Goal: Information Seeking & Learning: Learn about a topic

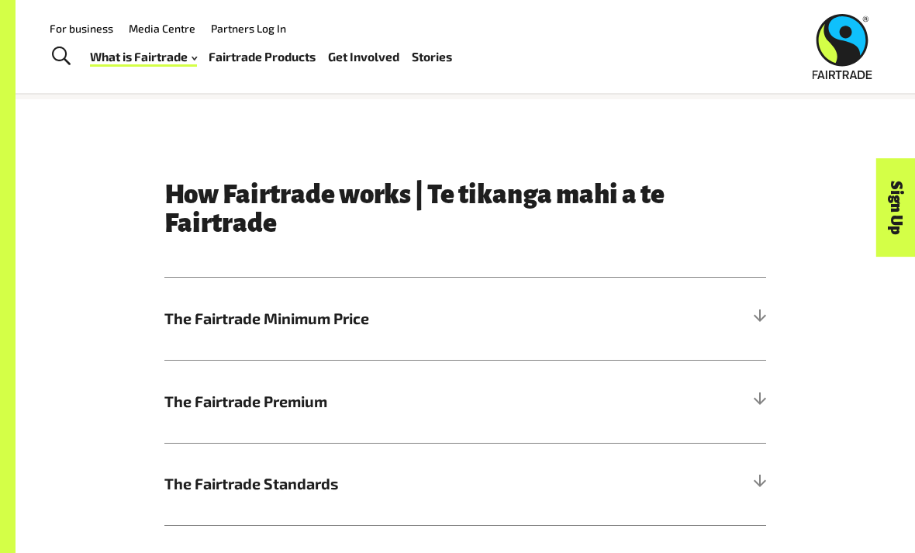
scroll to position [570, 0]
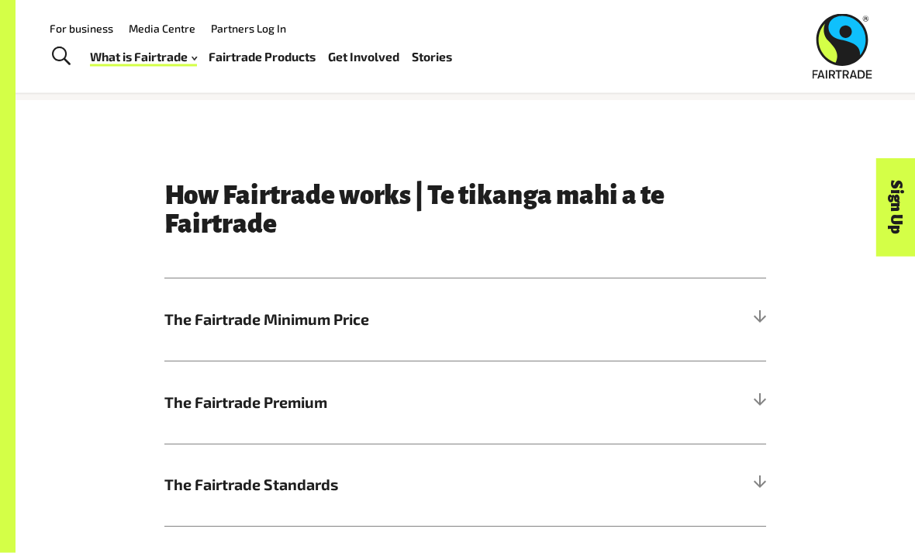
click at [766, 317] on div at bounding box center [759, 320] width 14 height 14
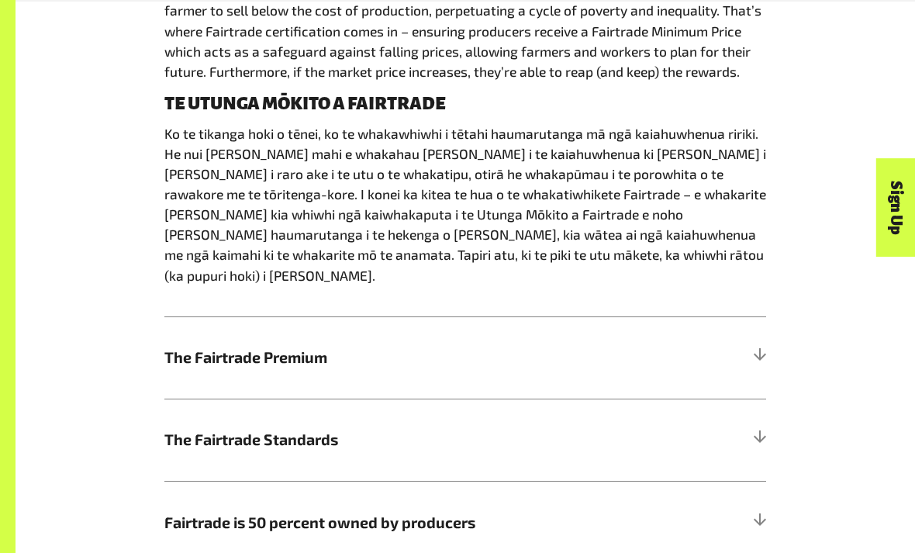
scroll to position [969, 0]
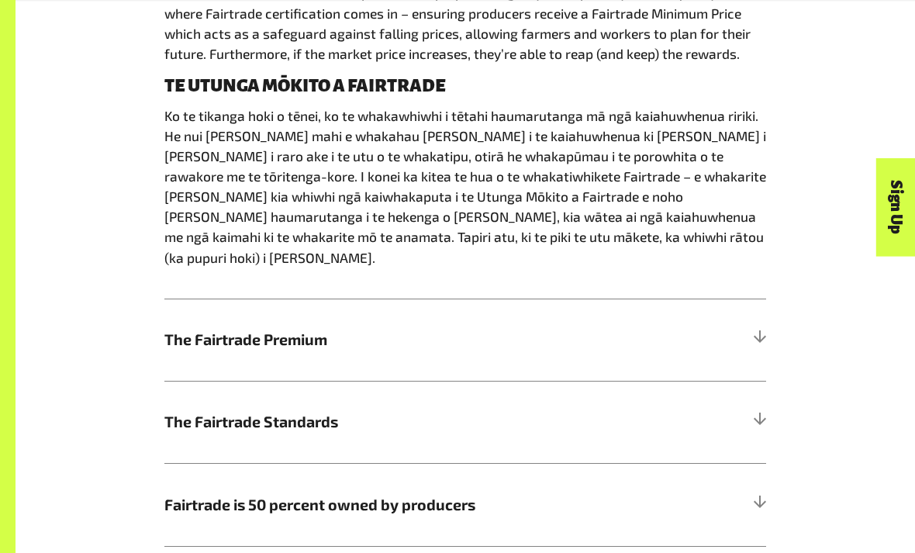
click at [777, 327] on div "How Fairtrade works | Te tikanga mahi a te Fairtrade The Fairtrade Minimum Pric…" at bounding box center [465, 165] width 745 height 765
click at [760, 334] on div at bounding box center [759, 341] width 14 height 14
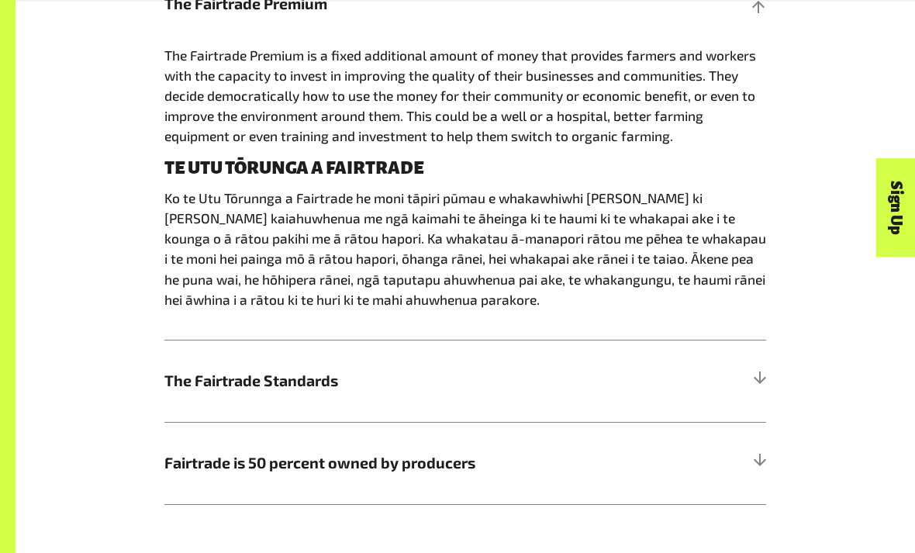
click at [755, 317] on div "The Fairtrade Premium is a fixed additional amount of money that provides farme…" at bounding box center [465, 193] width 602 height 296
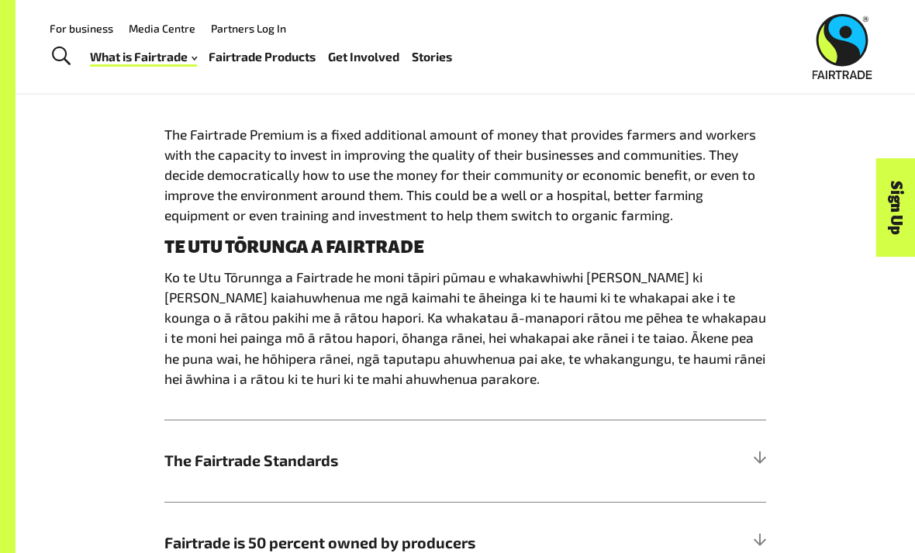
scroll to position [880, 0]
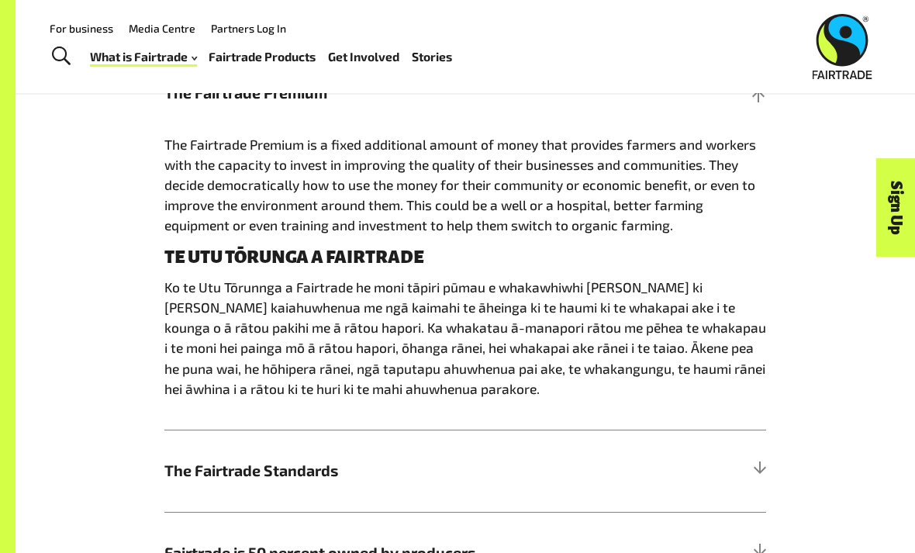
click at [756, 451] on h5 "The Fairtrade Standards" at bounding box center [465, 471] width 602 height 82
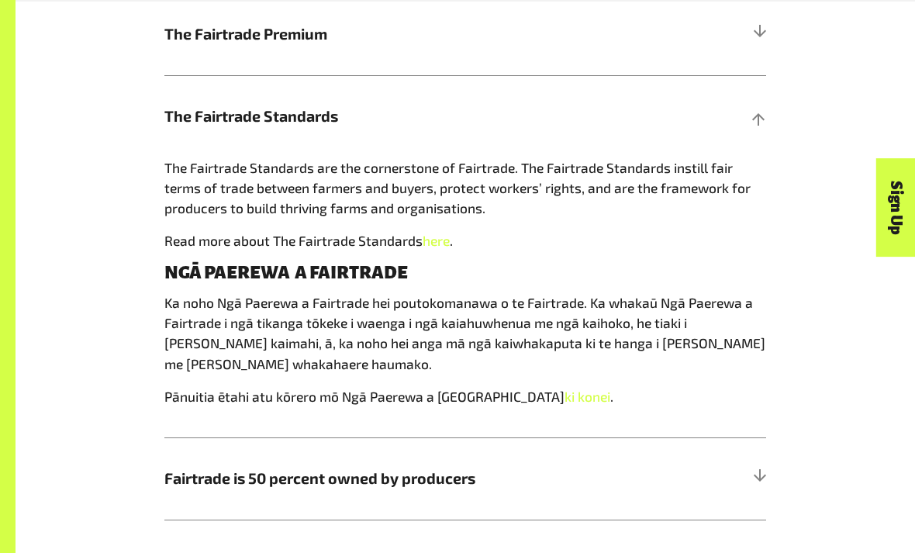
scroll to position [961, 0]
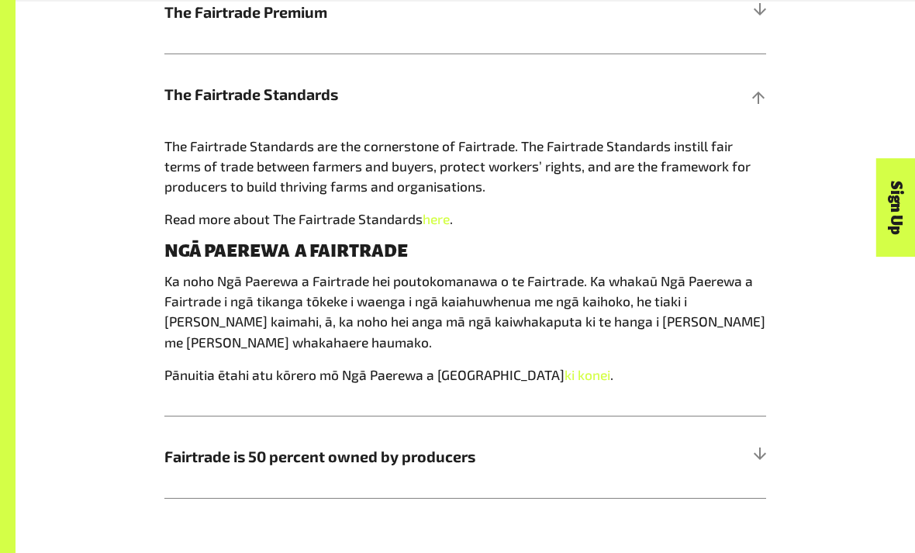
click at [764, 455] on div at bounding box center [759, 457] width 14 height 14
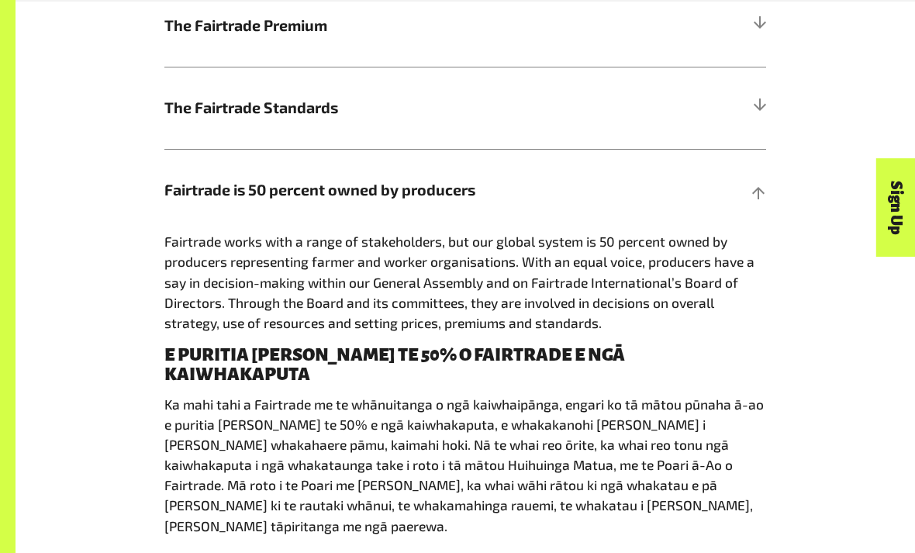
scroll to position [949, 0]
click at [783, 107] on div "How Fairtrade works | Te tikanga mahi a te Fairtrade The Fairtrade Minimum Pric…" at bounding box center [465, 185] width 745 height 764
click at [756, 112] on h5 "The Fairtrade Standards" at bounding box center [465, 107] width 602 height 82
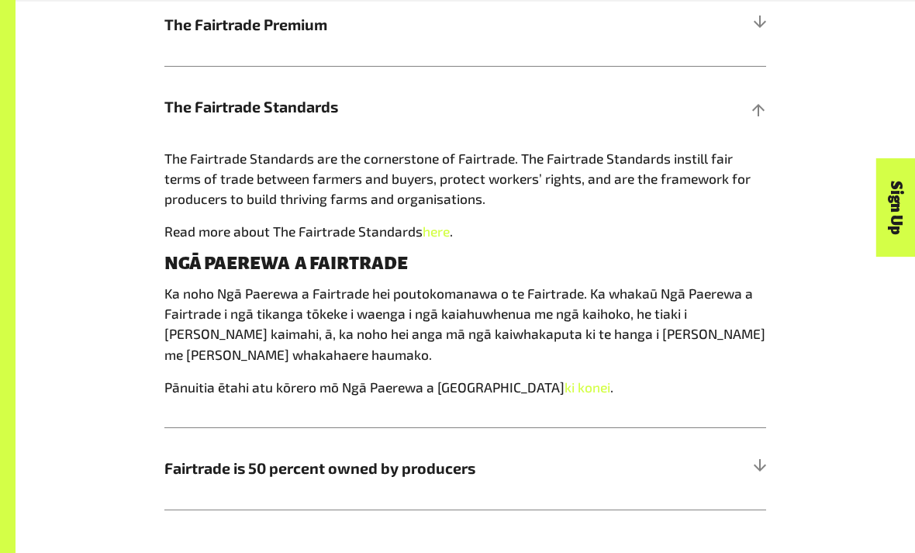
click at [742, 103] on h5 "The Fairtrade Standards" at bounding box center [465, 107] width 602 height 82
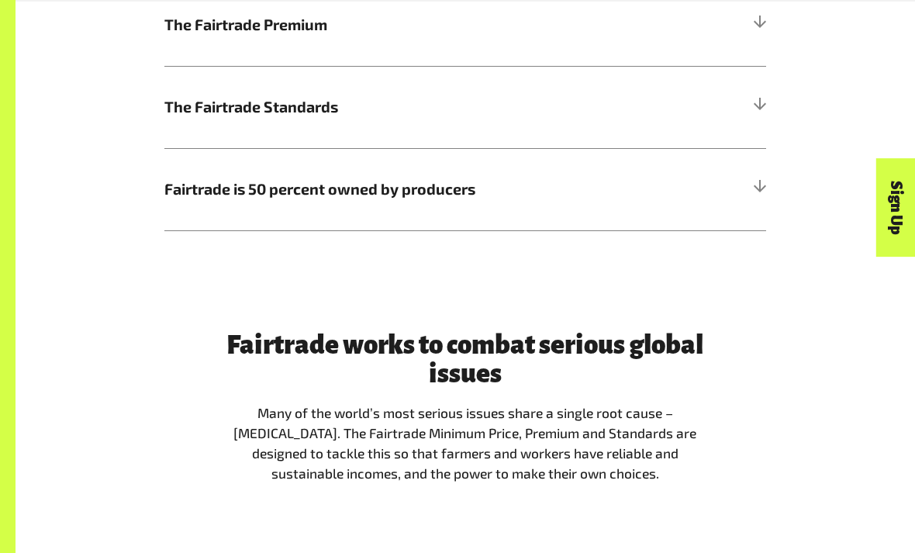
click at [733, 96] on h5 "The Fairtrade Standards" at bounding box center [465, 107] width 602 height 82
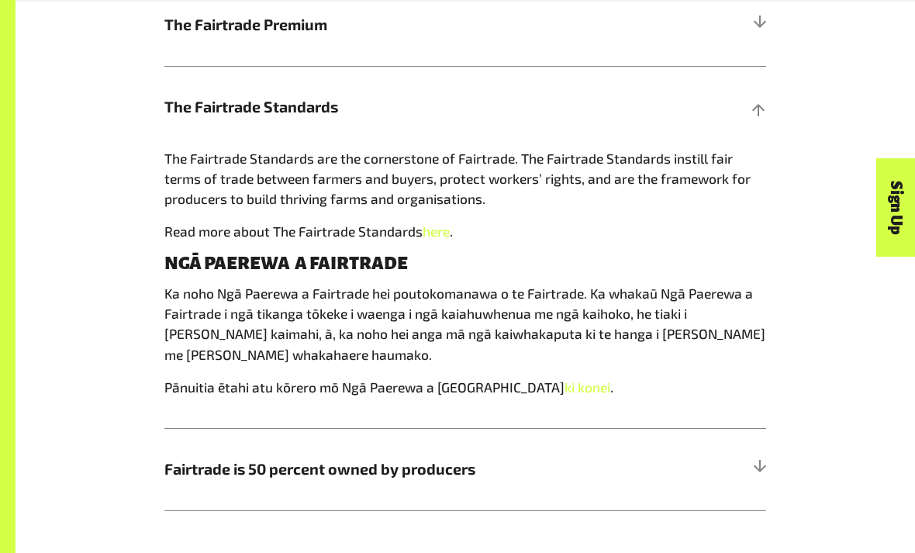
click at [450, 235] on link "here" at bounding box center [436, 231] width 27 height 16
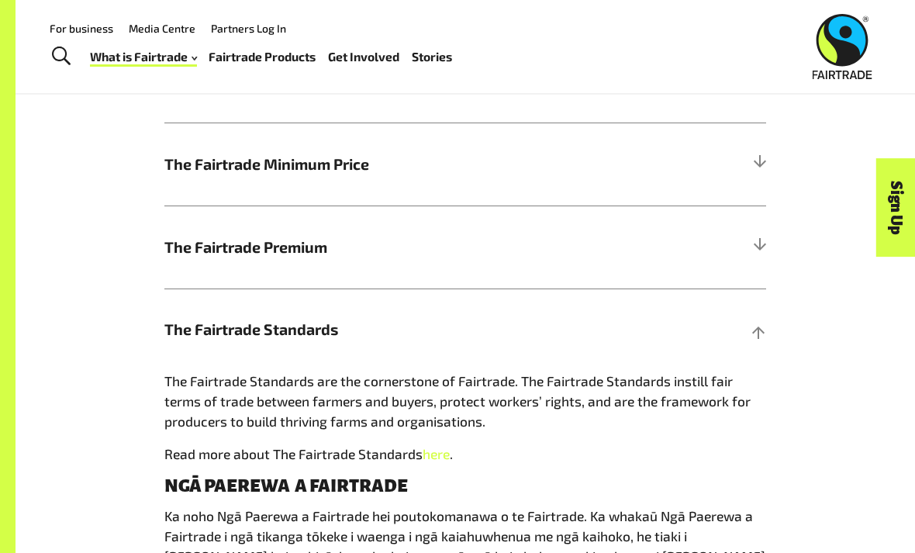
scroll to position [728, 0]
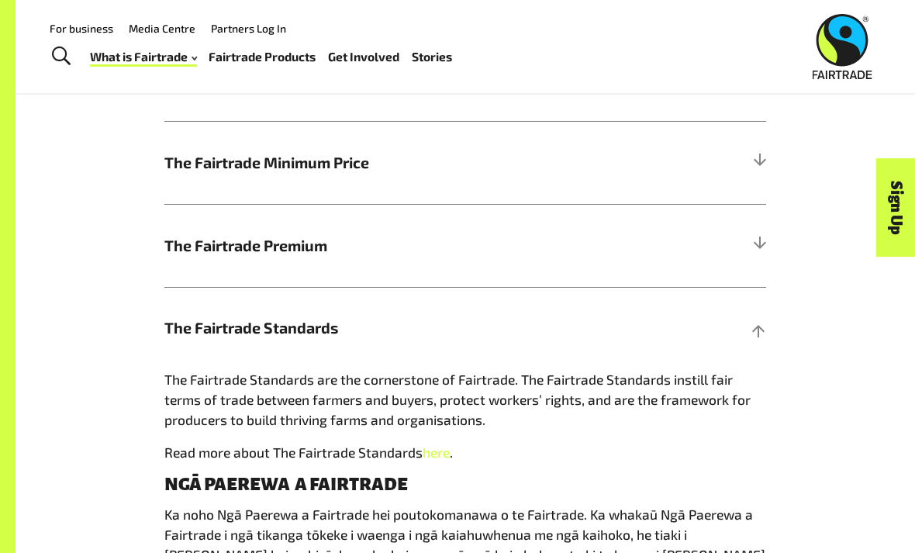
click at [216, 244] on span "The Fairtrade Premium" at bounding box center [389, 245] width 451 height 23
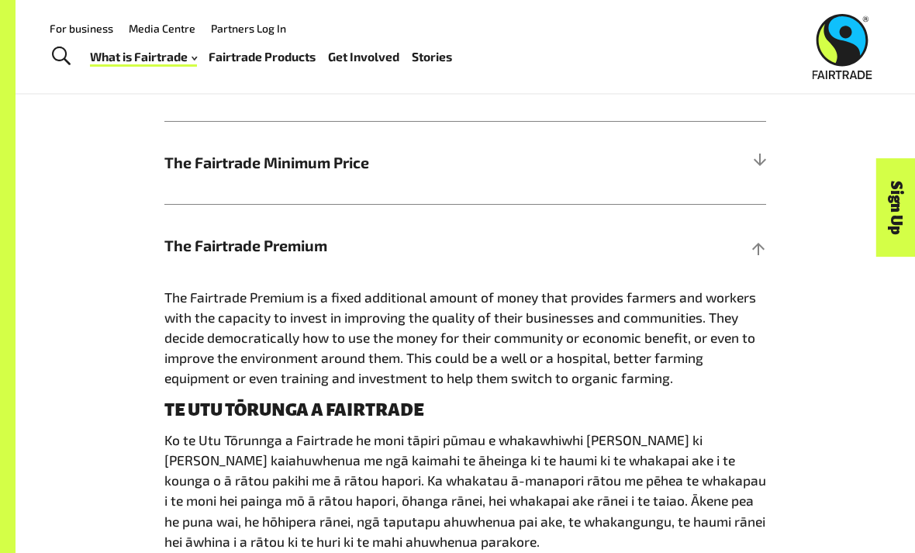
click at [195, 170] on span "The Fairtrade Minimum Price" at bounding box center [389, 162] width 451 height 23
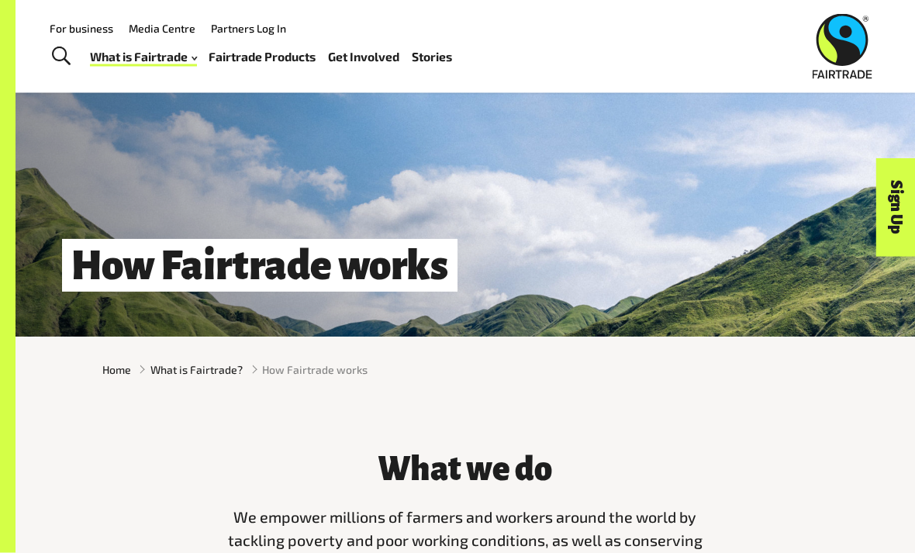
scroll to position [0, 0]
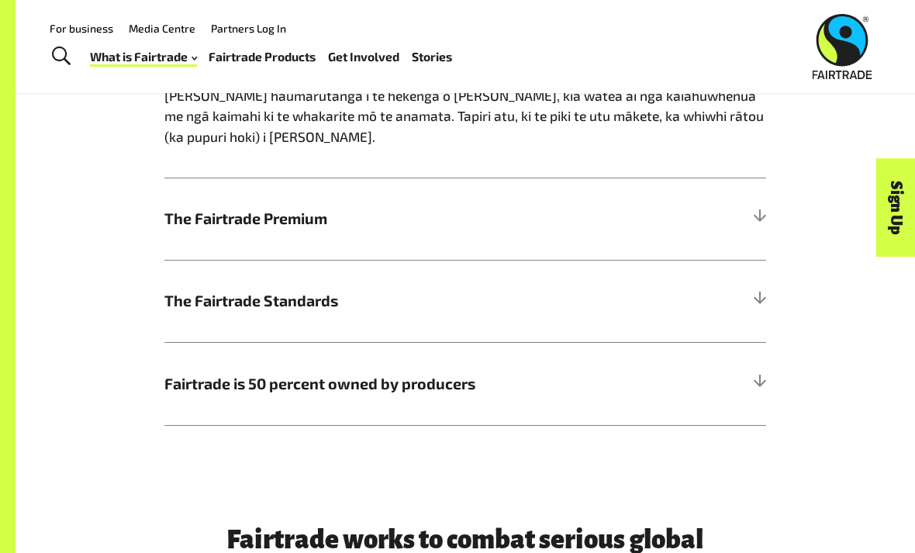
click at [190, 264] on h5 "The Fairtrade Standards" at bounding box center [465, 301] width 602 height 82
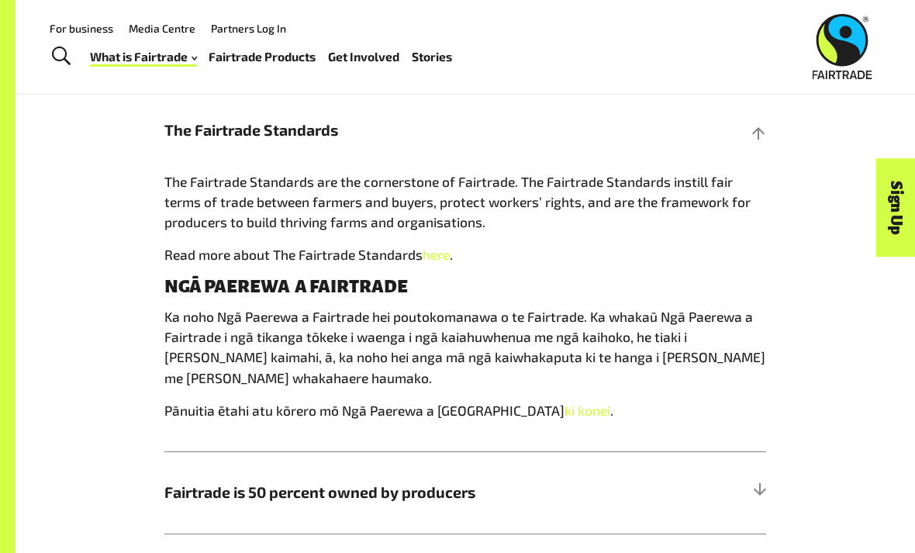
scroll to position [919, 0]
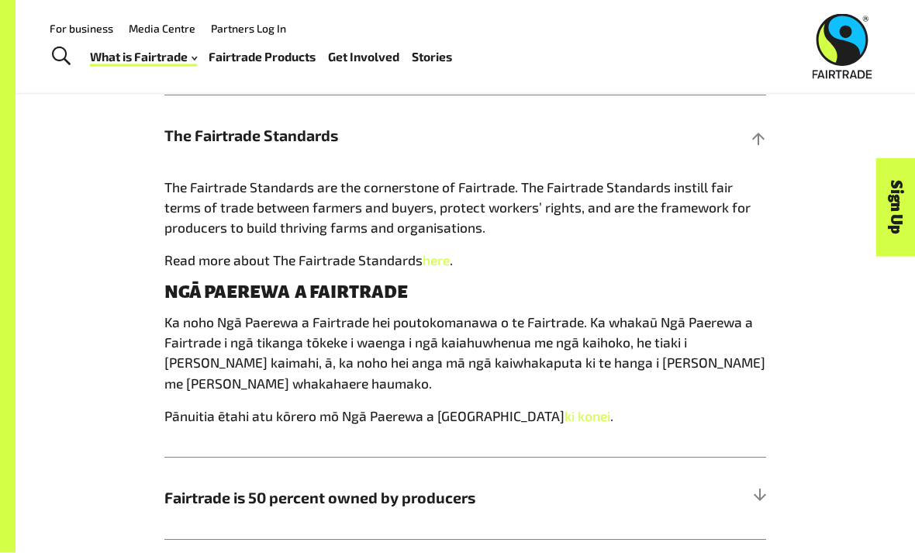
click at [444, 256] on link "here" at bounding box center [436, 261] width 27 height 16
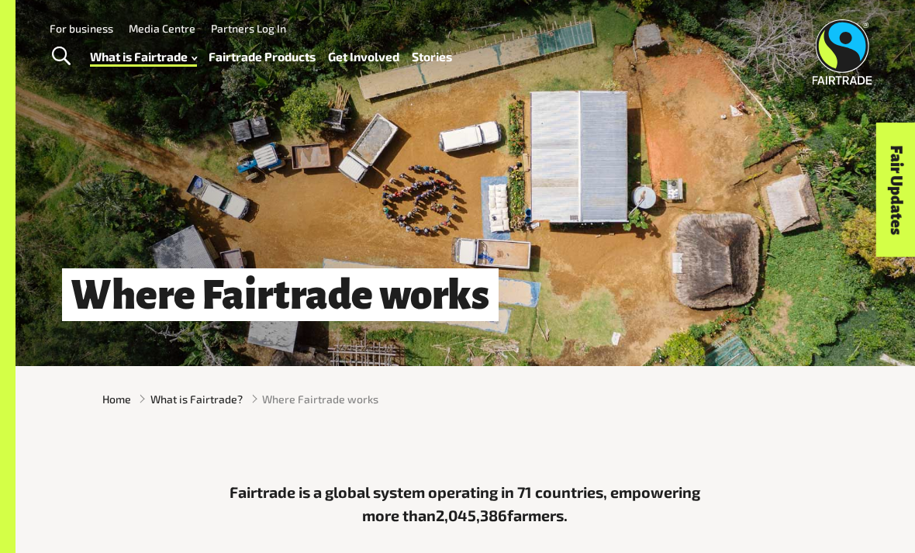
click at [787, 267] on div "Where Fairtrade works" at bounding box center [466, 183] width 900 height 366
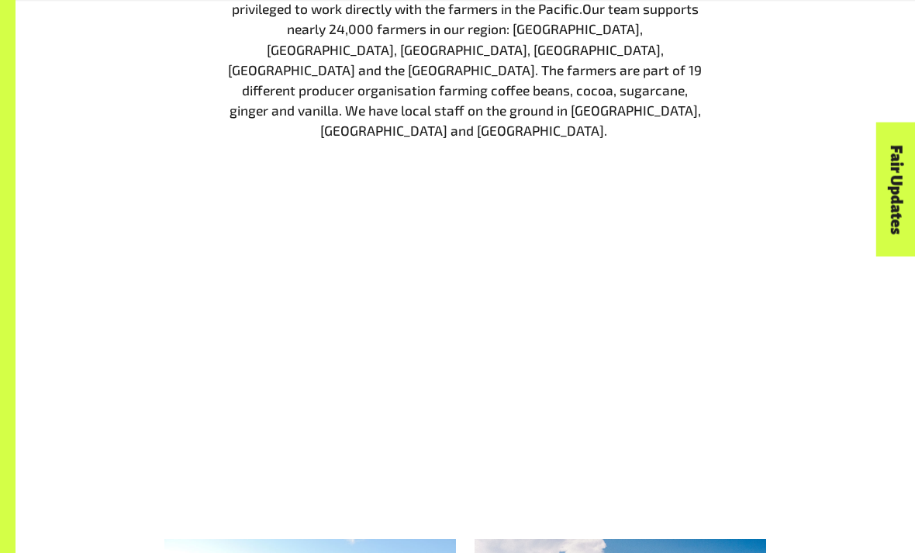
scroll to position [1882, 0]
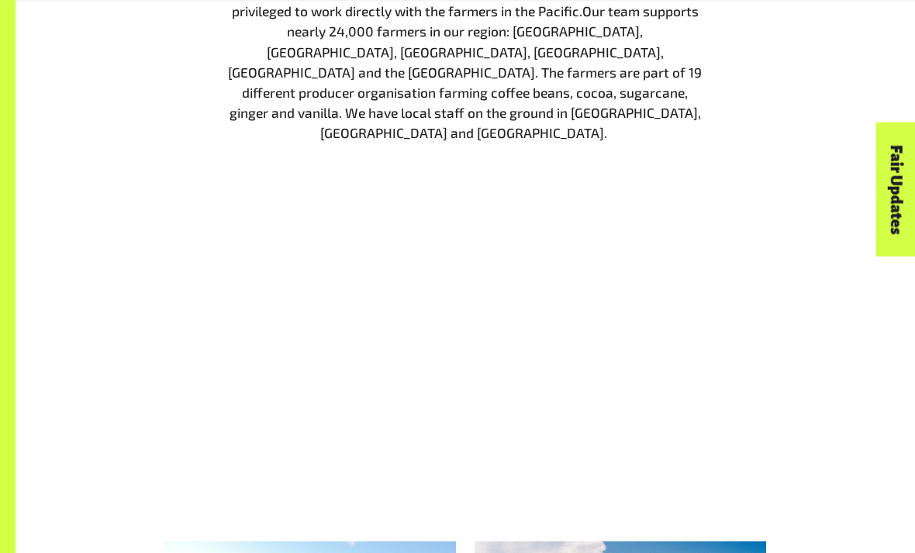
click at [714, 327] on div "Fairtrade in the Pacific Fairtrade Australia New Zealand is focused on the fair…" at bounding box center [465, 180] width 745 height 524
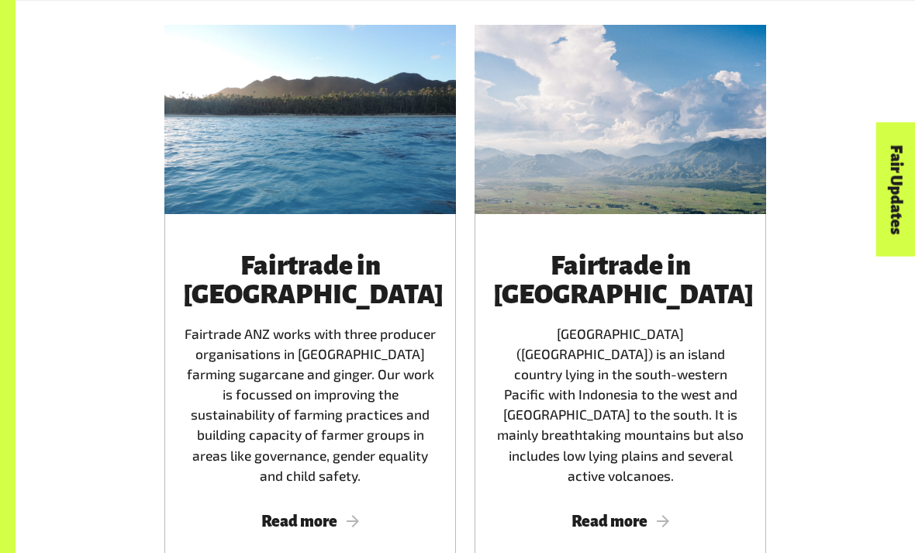
scroll to position [2400, 0]
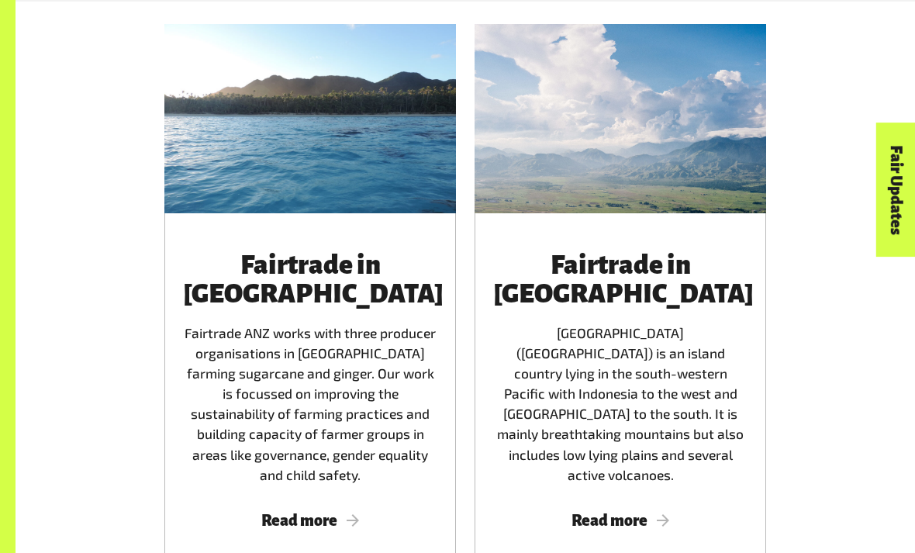
click at [908, 219] on link "Fair Updates" at bounding box center [896, 190] width 40 height 134
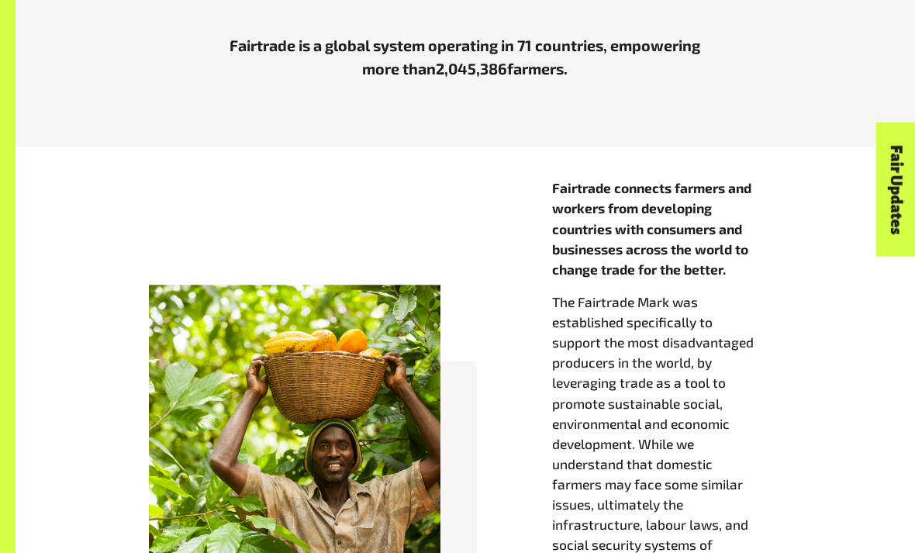
scroll to position [448, 0]
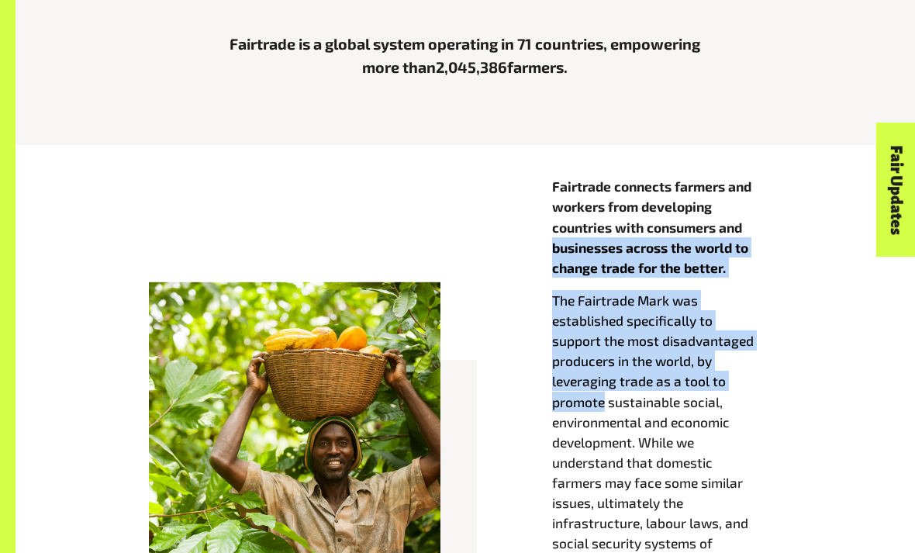
click at [550, 154] on div "Fairtrade connects farmers and workers from developing countries with consumers…" at bounding box center [466, 456] width 900 height 623
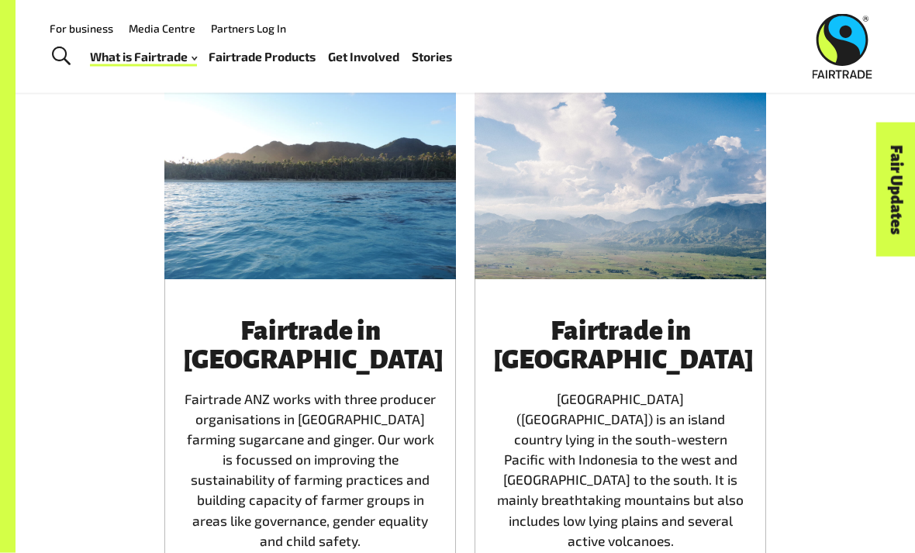
scroll to position [2334, 0]
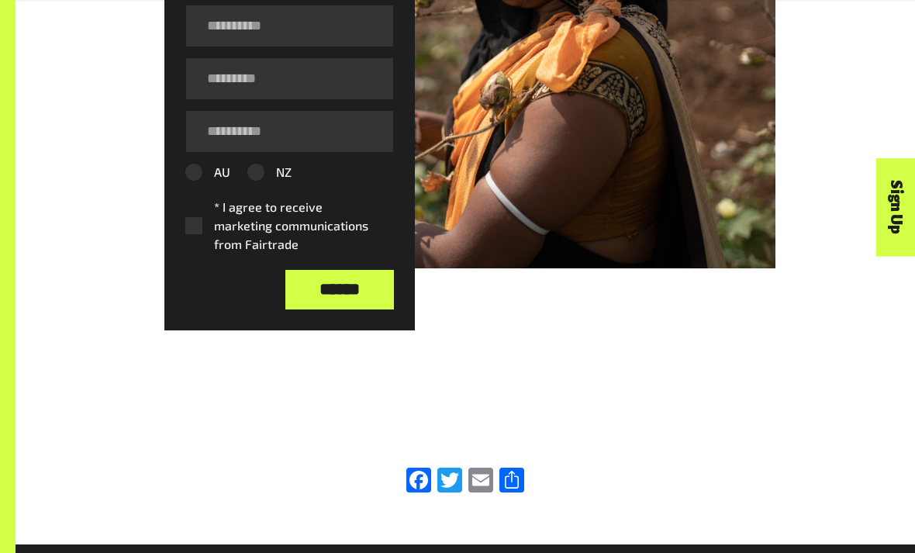
scroll to position [1045, 0]
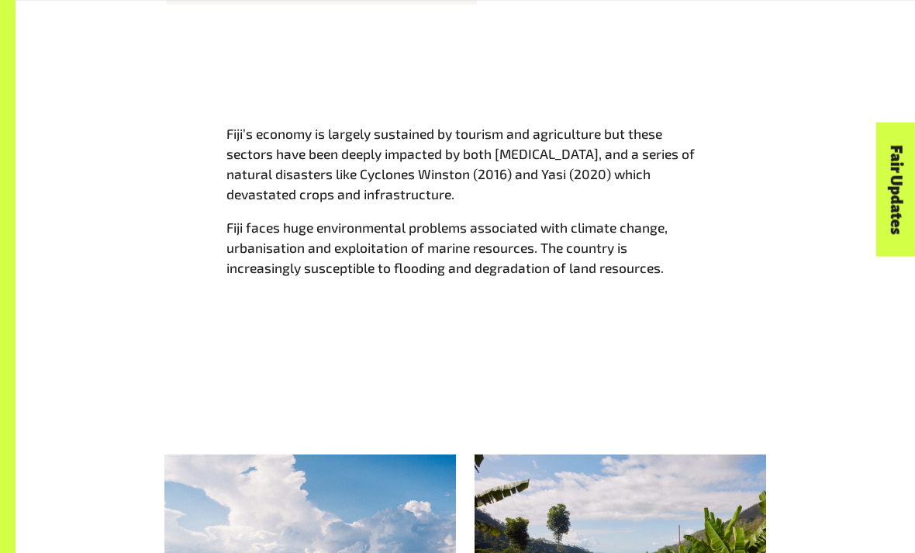
scroll to position [1057, 0]
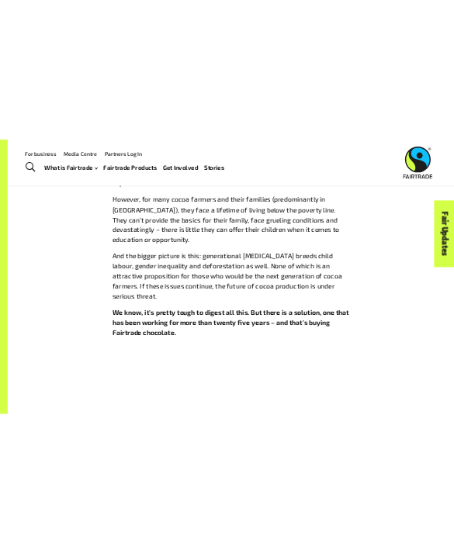
scroll to position [1154, 0]
